Goal: Task Accomplishment & Management: Use online tool/utility

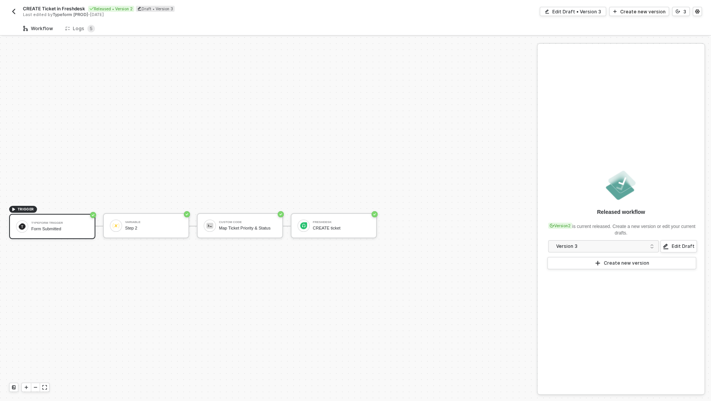
scroll to position [14, 0]
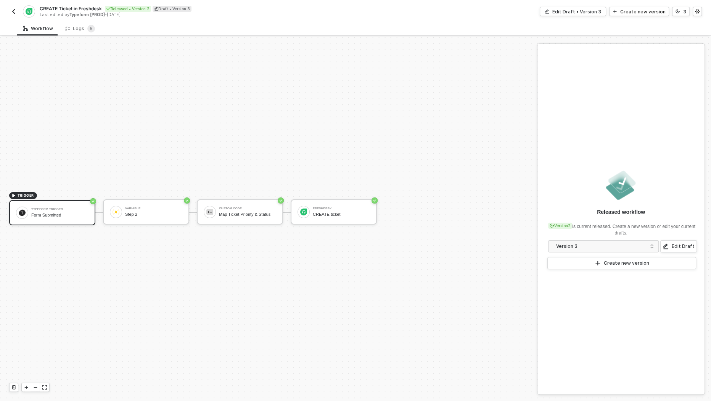
click at [12, 13] on img "button" at bounding box center [14, 11] width 6 height 6
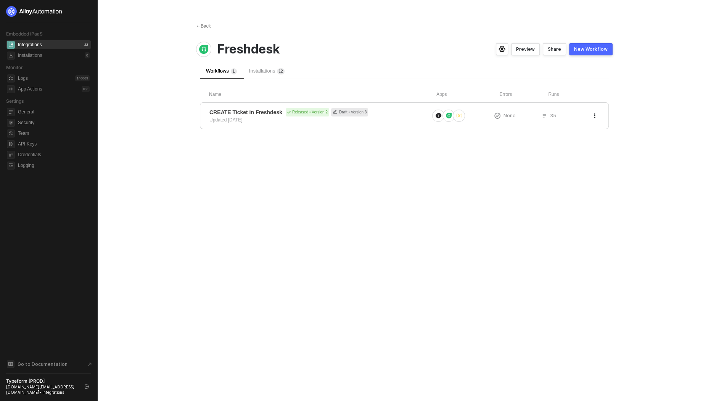
click at [207, 26] on div "← Back" at bounding box center [203, 26] width 15 height 6
click at [208, 22] on div "← Back Freshdesk Preview Share New Workflow Workflows 1 Installations Name Apps…" at bounding box center [404, 200] width 435 height 401
click at [208, 24] on div "← Back" at bounding box center [203, 26] width 15 height 6
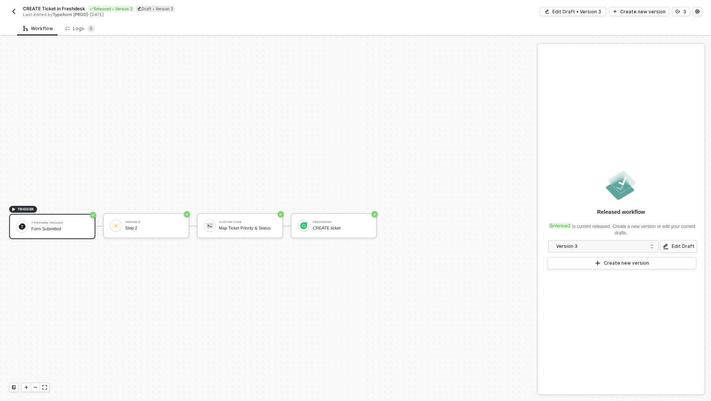
scroll to position [14, 0]
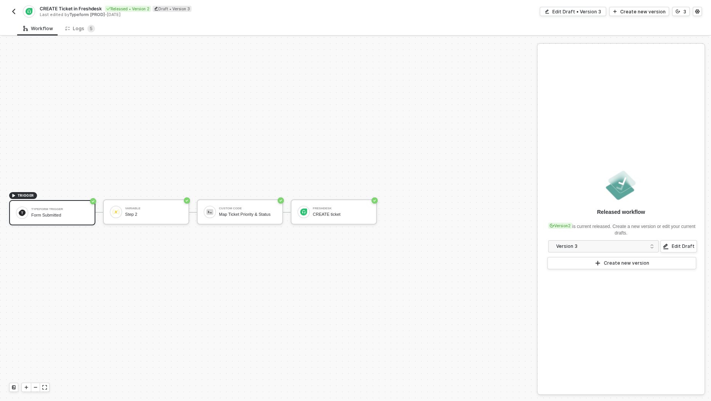
click at [16, 10] on img "button" at bounding box center [14, 11] width 6 height 6
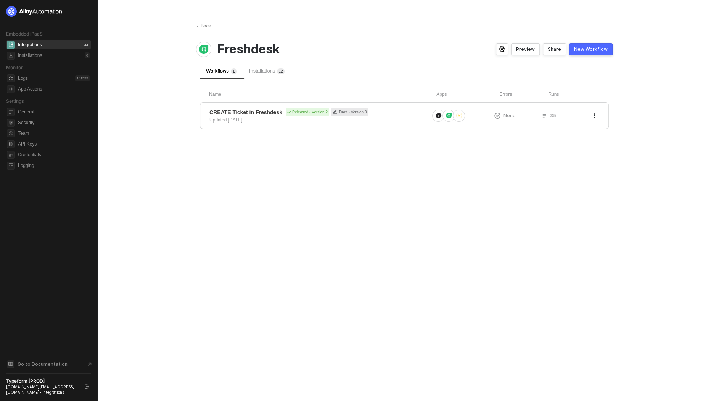
click at [210, 27] on div "← Back" at bounding box center [203, 26] width 15 height 6
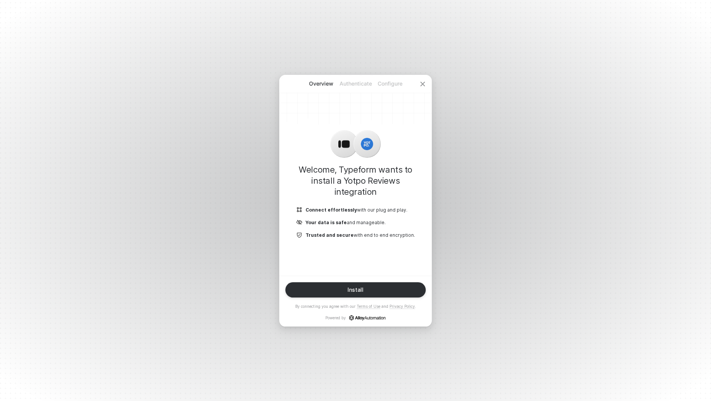
click at [369, 292] on button "Install" at bounding box center [355, 289] width 140 height 15
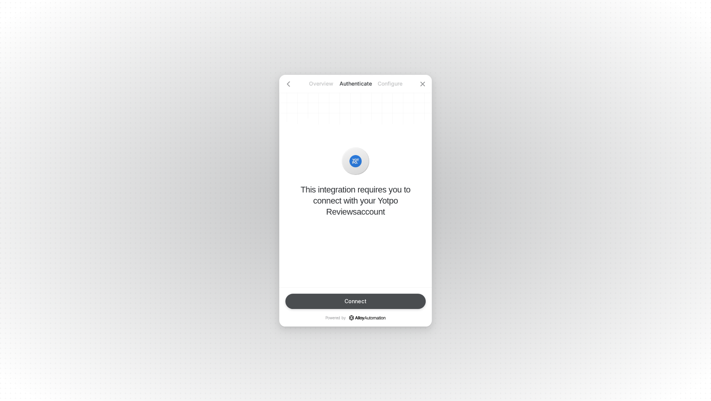
click at [363, 304] on button "Connect" at bounding box center [355, 300] width 140 height 15
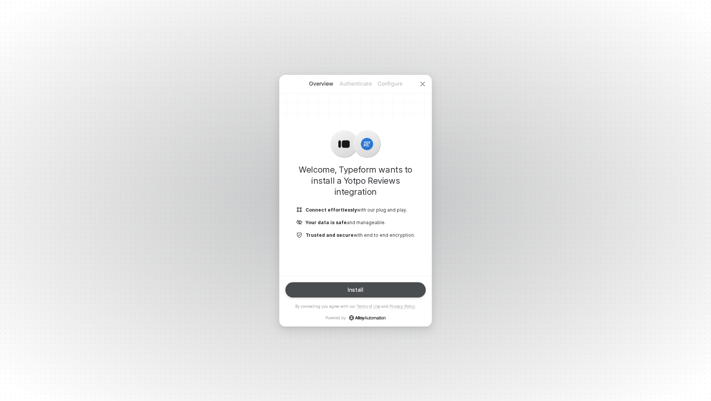
click at [396, 289] on button "Install" at bounding box center [355, 289] width 140 height 15
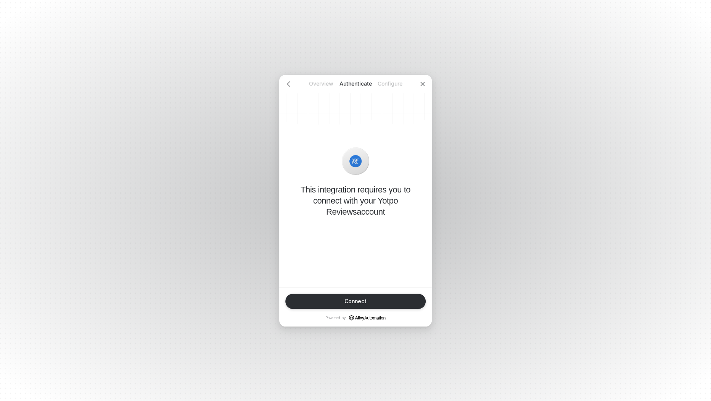
click at [395, 294] on button "Connect" at bounding box center [355, 300] width 140 height 15
click at [363, 202] on p "This integration requires you to connect with your Yotpo Reviews account" at bounding box center [356, 200] width 128 height 33
click at [365, 205] on p "This integration requires you to connect with your Yotpo Reviews account" at bounding box center [356, 200] width 128 height 33
click at [354, 86] on p "Authenticate" at bounding box center [355, 84] width 34 height 8
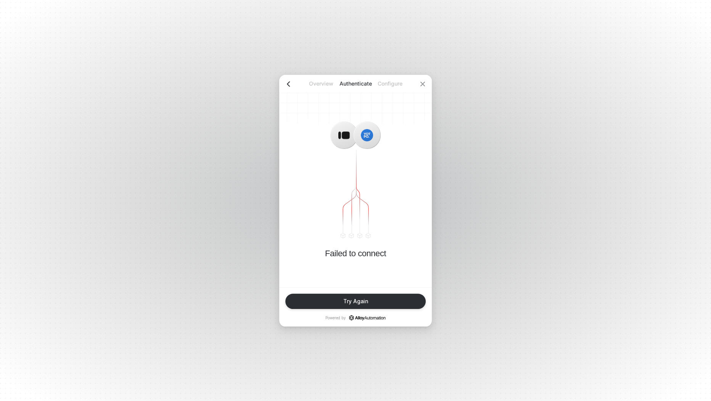
click at [287, 84] on icon "icon-arrow-left" at bounding box center [288, 84] width 6 height 6
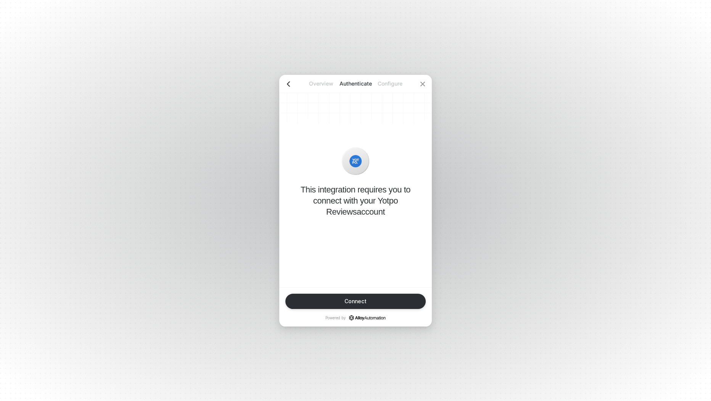
click at [287, 84] on icon "icon-arrow-left" at bounding box center [288, 84] width 6 height 6
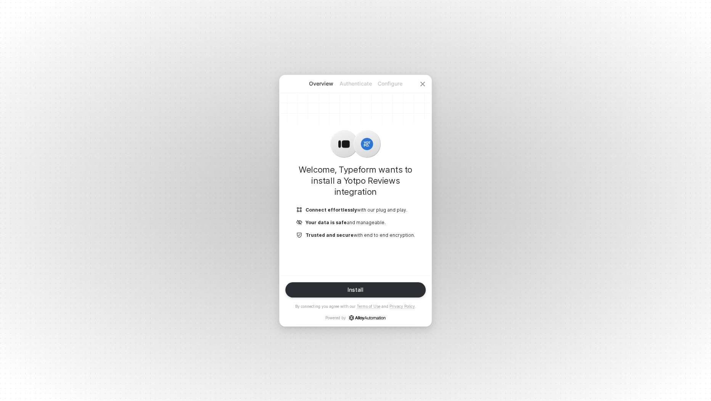
click at [287, 83] on div "Overview Authenticate Configure" at bounding box center [355, 84] width 153 height 18
click at [419, 87] on div at bounding box center [423, 84] width 18 height 18
click at [425, 84] on icon "icon-close" at bounding box center [423, 84] width 6 height 6
click at [424, 83] on icon "icon-close" at bounding box center [423, 84] width 6 height 6
